Goal: Task Accomplishment & Management: Manage account settings

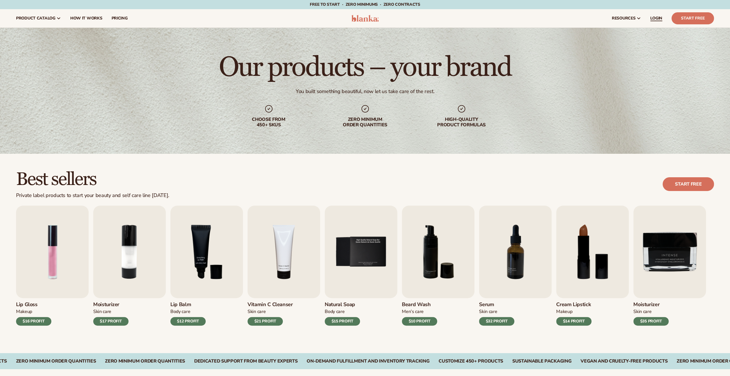
click at [653, 16] on span "LOGIN" at bounding box center [656, 18] width 12 height 5
